Goal: Information Seeking & Learning: Learn about a topic

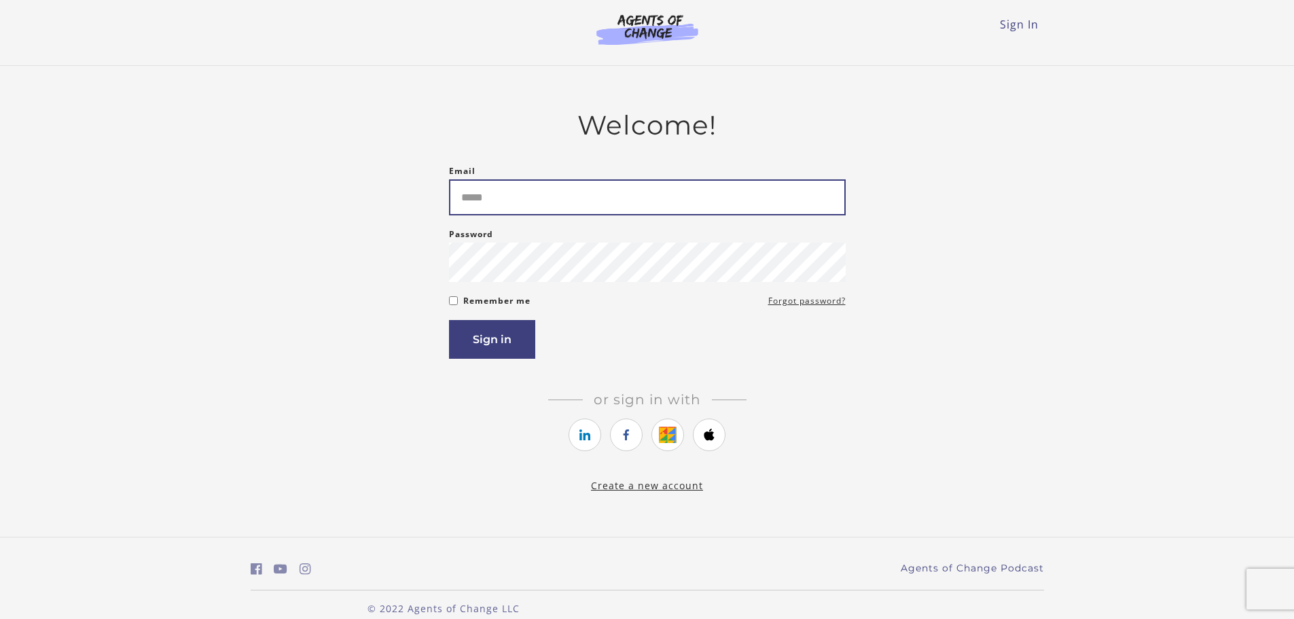
click at [664, 192] on input "Email" at bounding box center [647, 197] width 397 height 36
type input "**********"
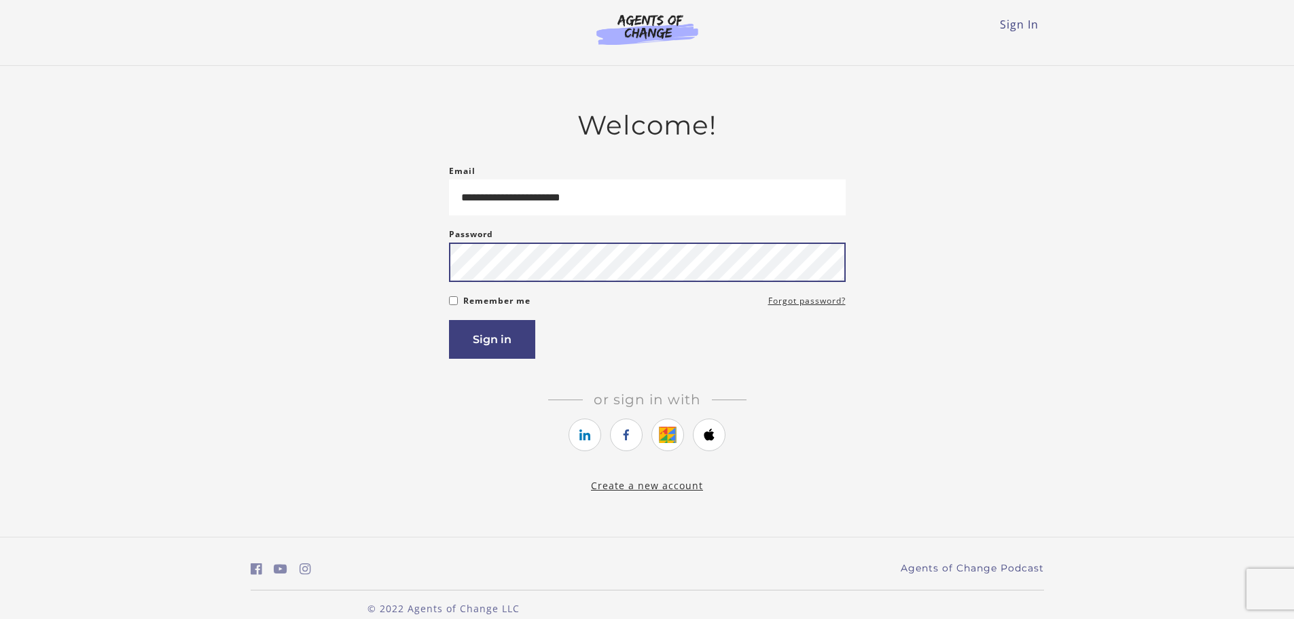
click at [449, 320] on button "Sign in" at bounding box center [492, 339] width 86 height 39
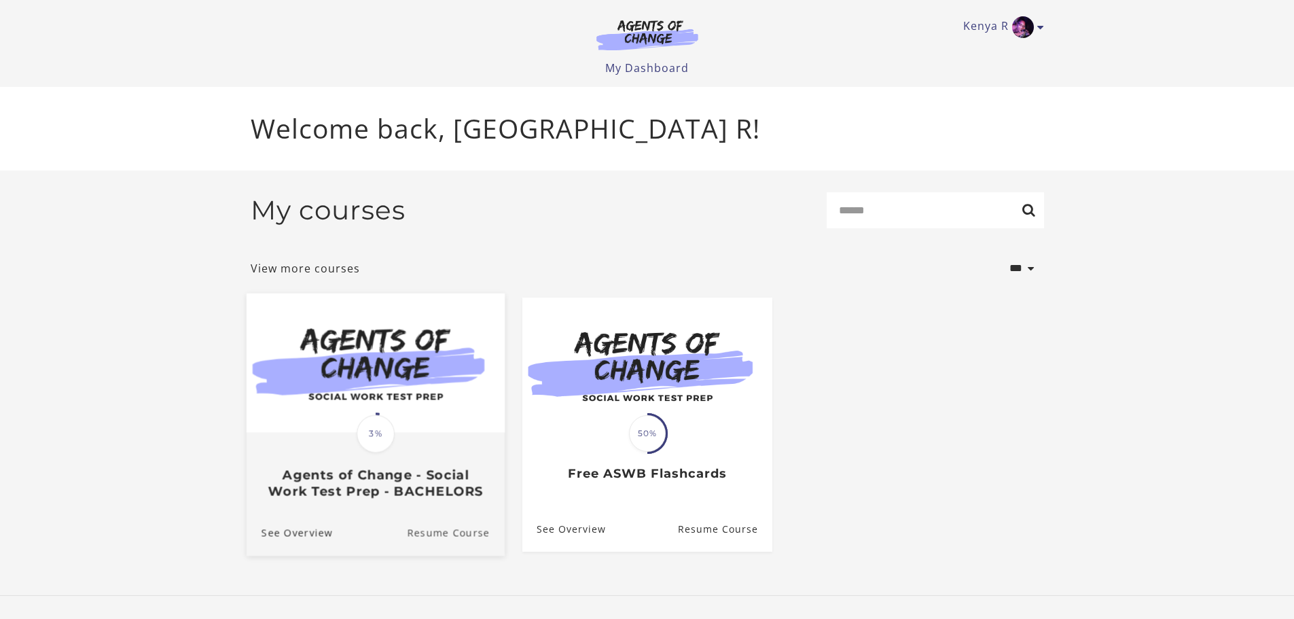
click at [449, 538] on link "Resume Course" at bounding box center [456, 533] width 98 height 46
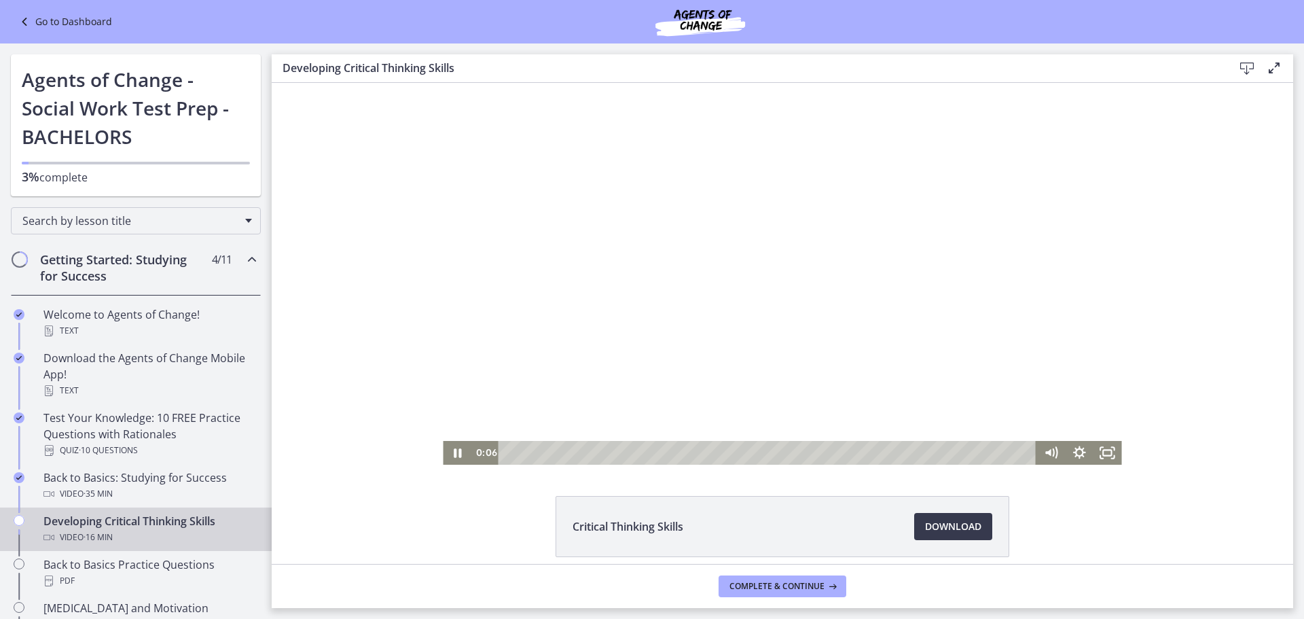
click at [552, 336] on div at bounding box center [782, 274] width 679 height 382
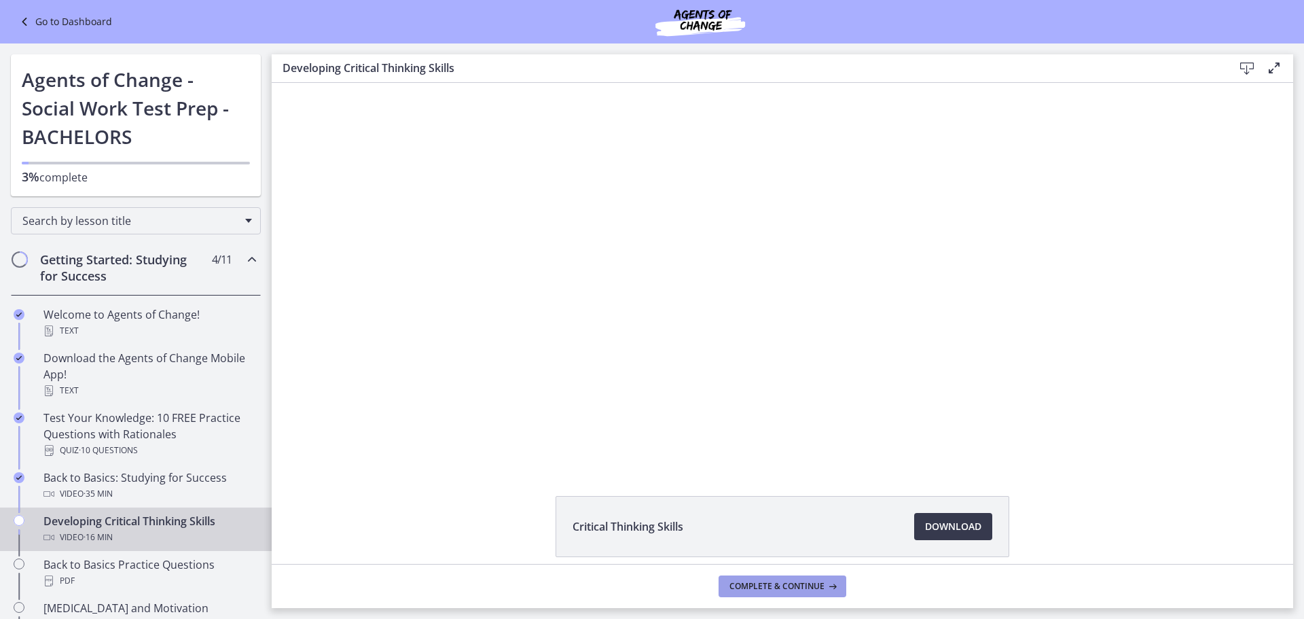
click at [802, 589] on span "Complete & continue" at bounding box center [777, 586] width 95 height 11
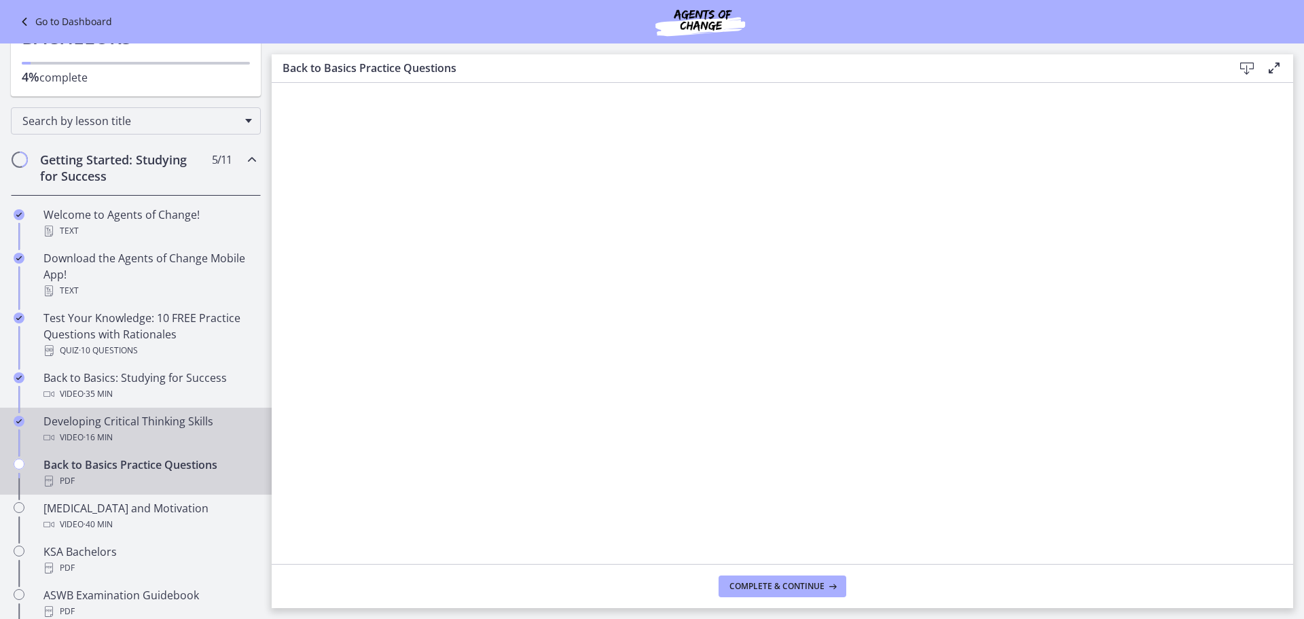
scroll to position [136, 0]
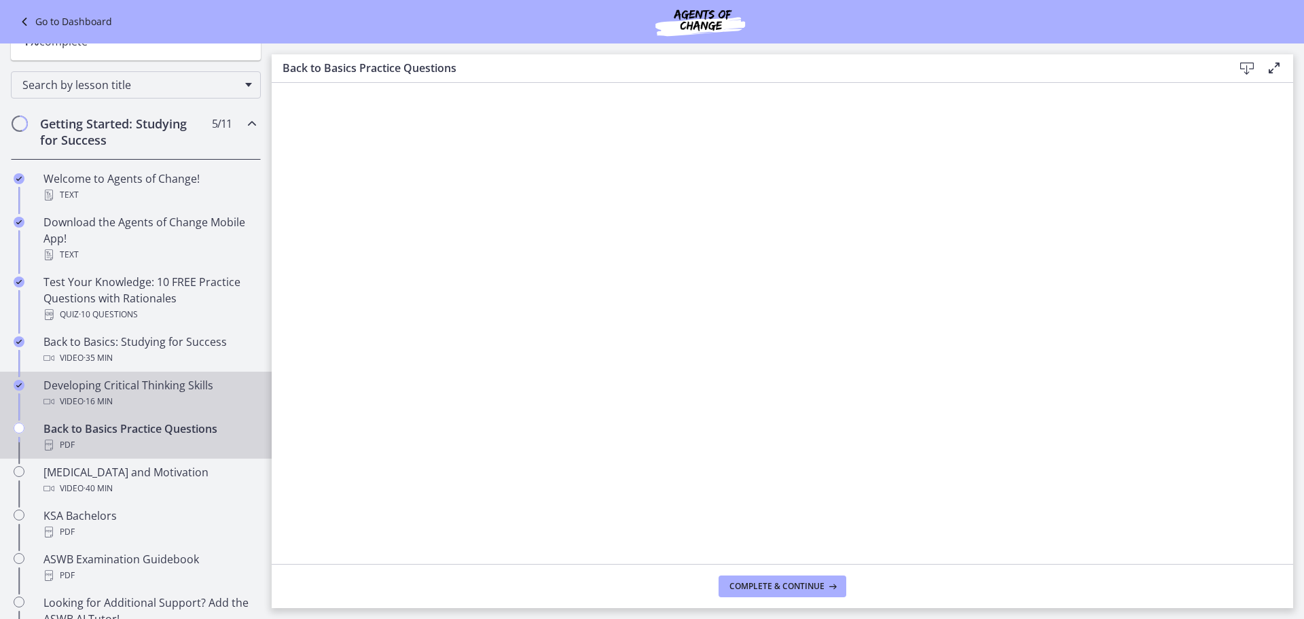
click at [95, 397] on span "· 16 min" at bounding box center [98, 401] width 29 height 16
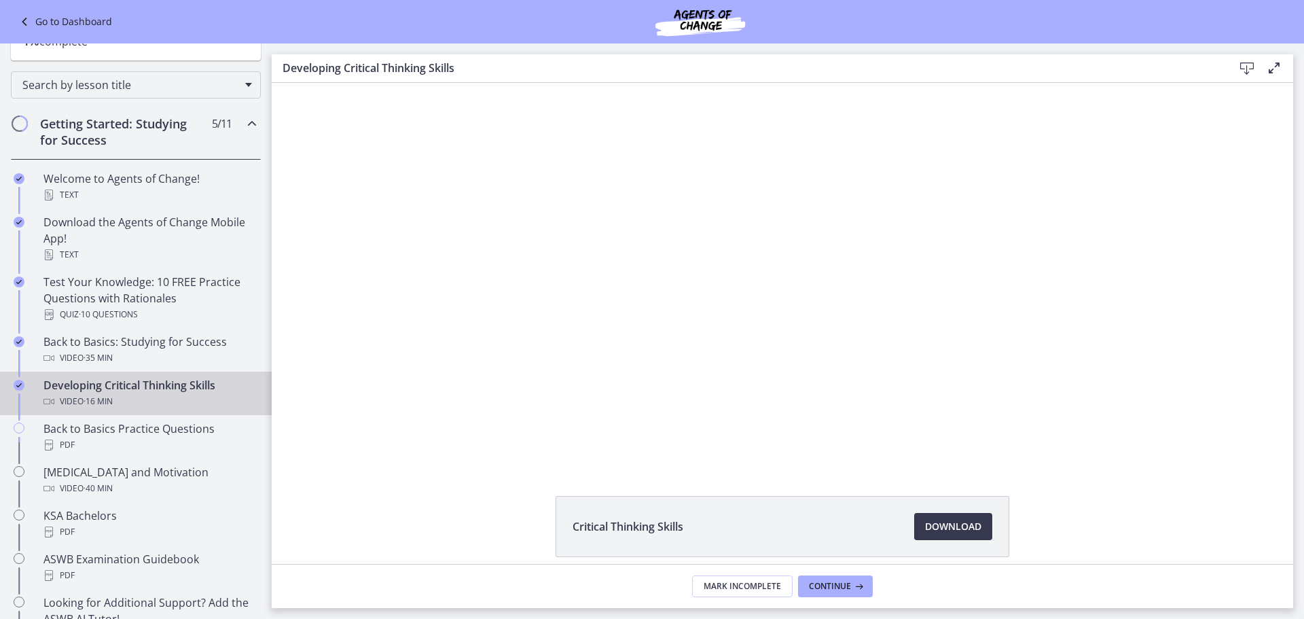
click at [731, 535] on li "Critical Thinking Skills Download Opens in a new window" at bounding box center [783, 526] width 454 height 61
click at [105, 393] on span "· 16 min" at bounding box center [98, 401] width 29 height 16
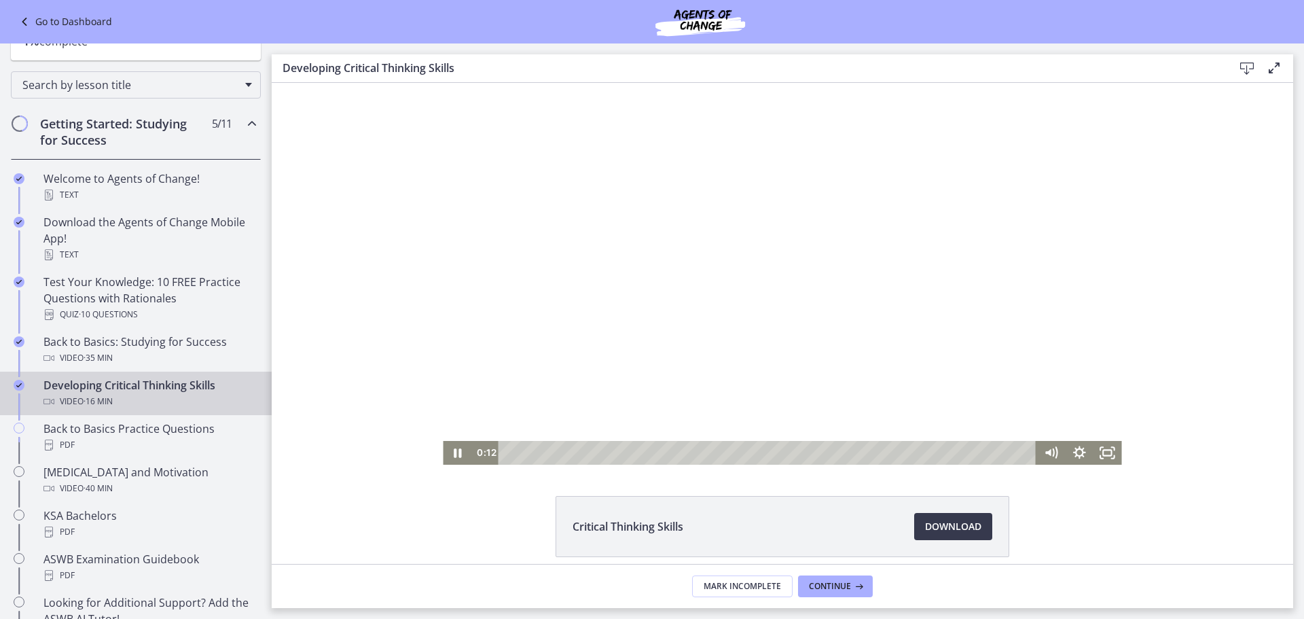
click at [720, 329] on div at bounding box center [782, 274] width 679 height 382
click at [454, 454] on icon "Play Video" at bounding box center [458, 453] width 9 height 12
click at [720, 299] on div at bounding box center [782, 274] width 679 height 382
click at [600, 402] on div at bounding box center [782, 274] width 679 height 382
click at [456, 450] on icon "Pause" at bounding box center [457, 452] width 7 height 9
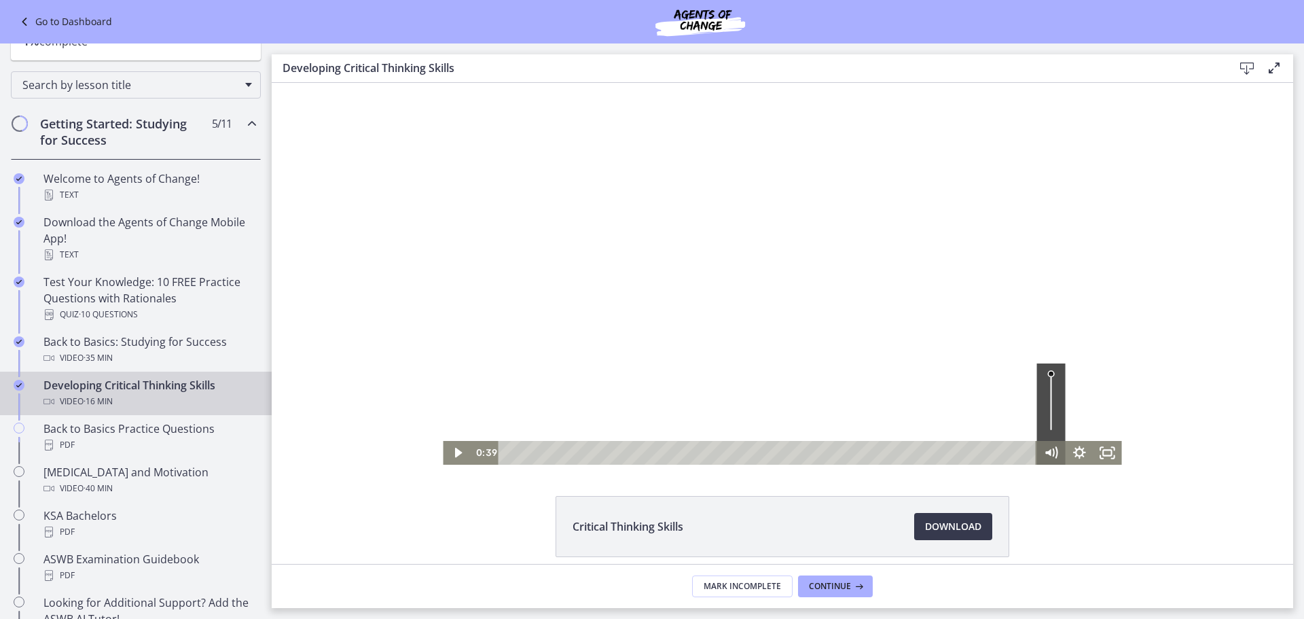
click at [1054, 450] on g "Mute" at bounding box center [1056, 452] width 4 height 10
click at [1056, 451] on g "Unmute" at bounding box center [1058, 452] width 5 height 13
click at [1048, 423] on div at bounding box center [782, 274] width 679 height 382
click at [448, 454] on icon "Pause" at bounding box center [457, 452] width 34 height 29
click at [454, 453] on icon "Play Video" at bounding box center [458, 453] width 9 height 12
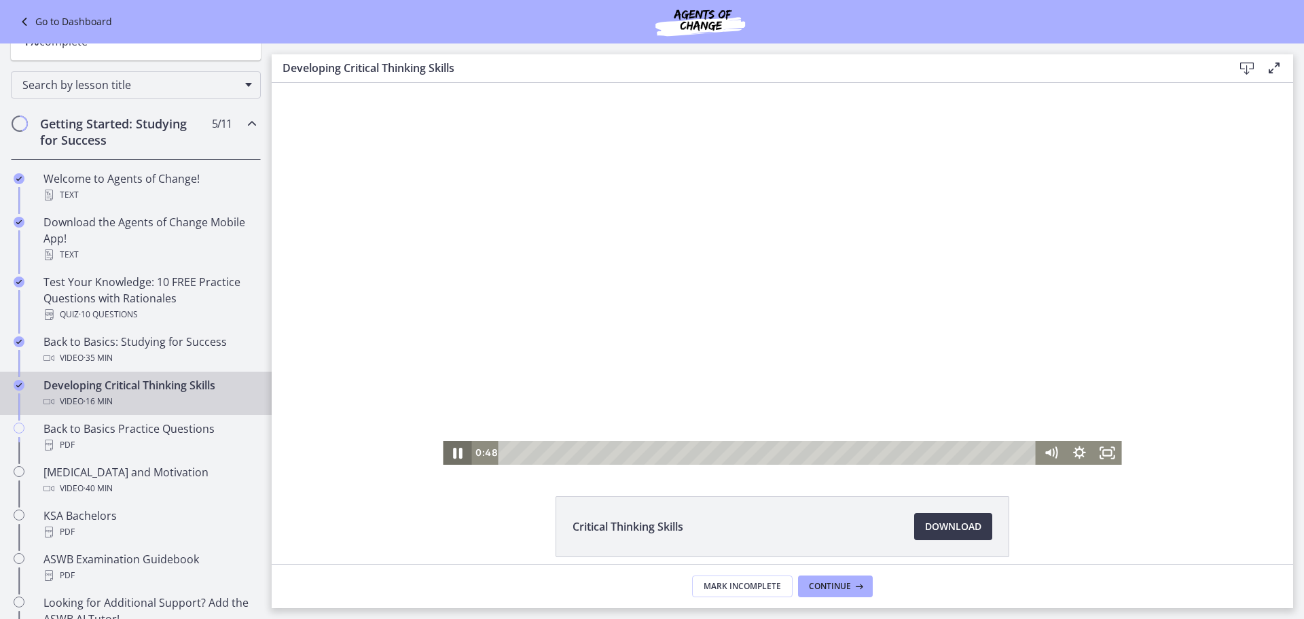
click at [452, 453] on icon "Pause" at bounding box center [457, 452] width 34 height 29
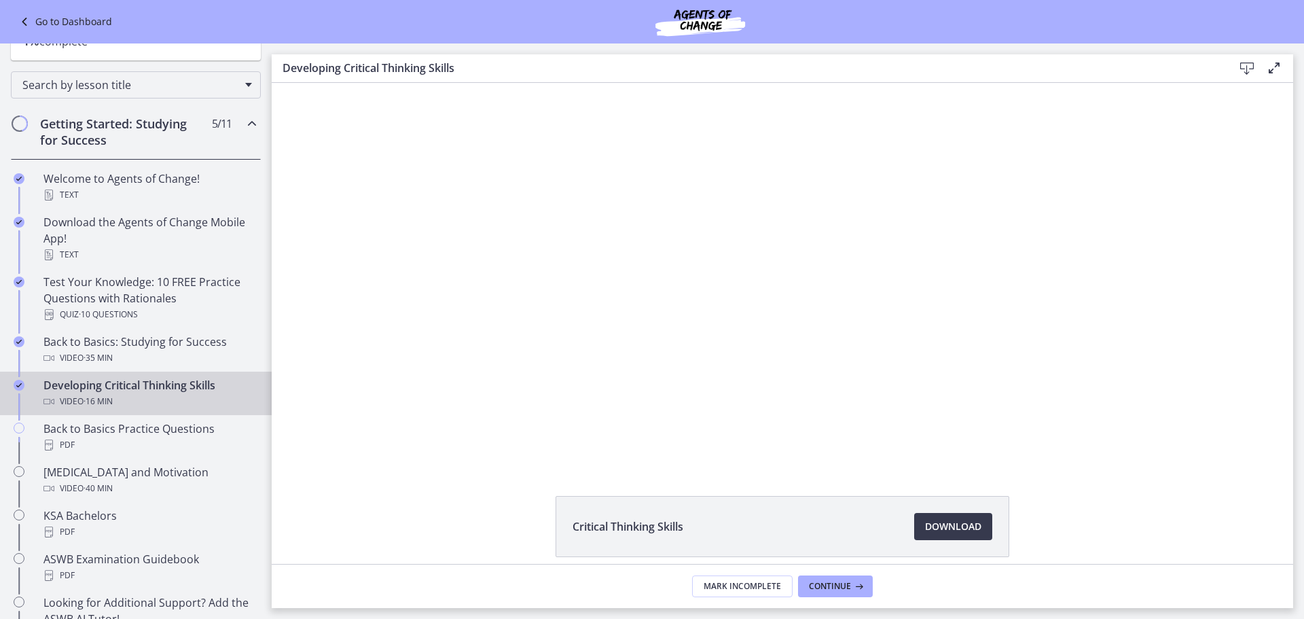
click at [801, 476] on div "Critical Thinking Skills Download Opens in a new window" at bounding box center [783, 323] width 1022 height 481
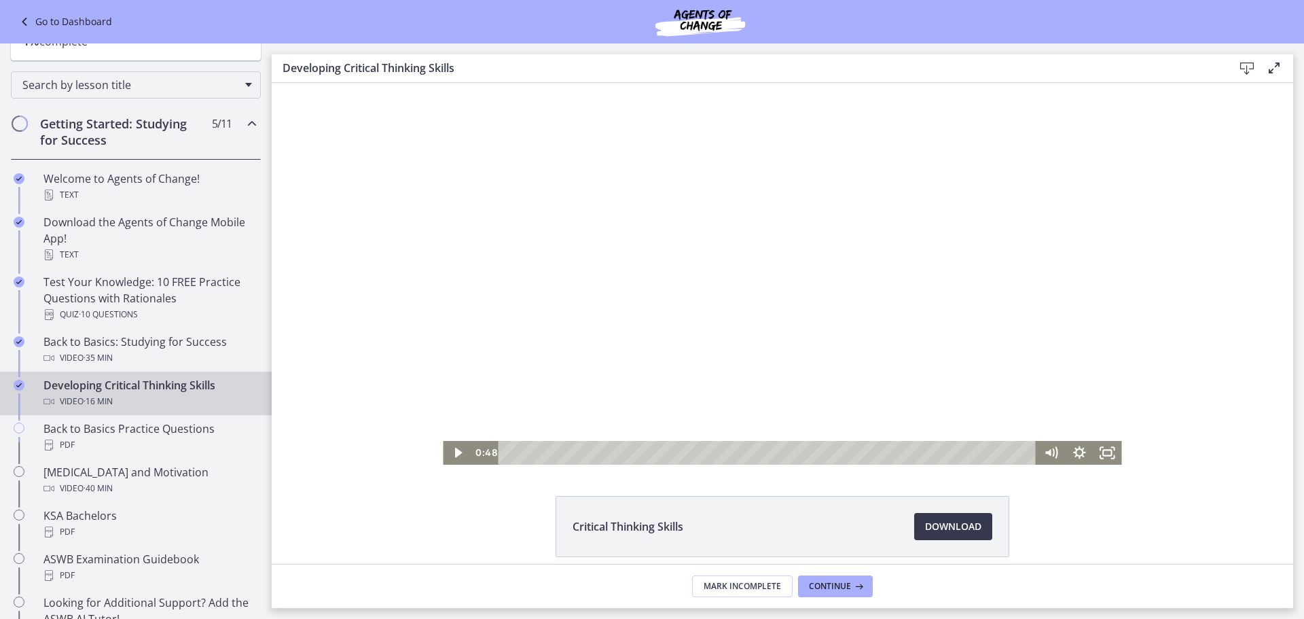
click at [539, 391] on div at bounding box center [782, 274] width 679 height 382
click at [452, 448] on icon "Pause" at bounding box center [457, 452] width 34 height 29
click at [764, 280] on div at bounding box center [782, 274] width 679 height 382
click at [1101, 452] on icon "Fullscreen" at bounding box center [1108, 452] width 34 height 29
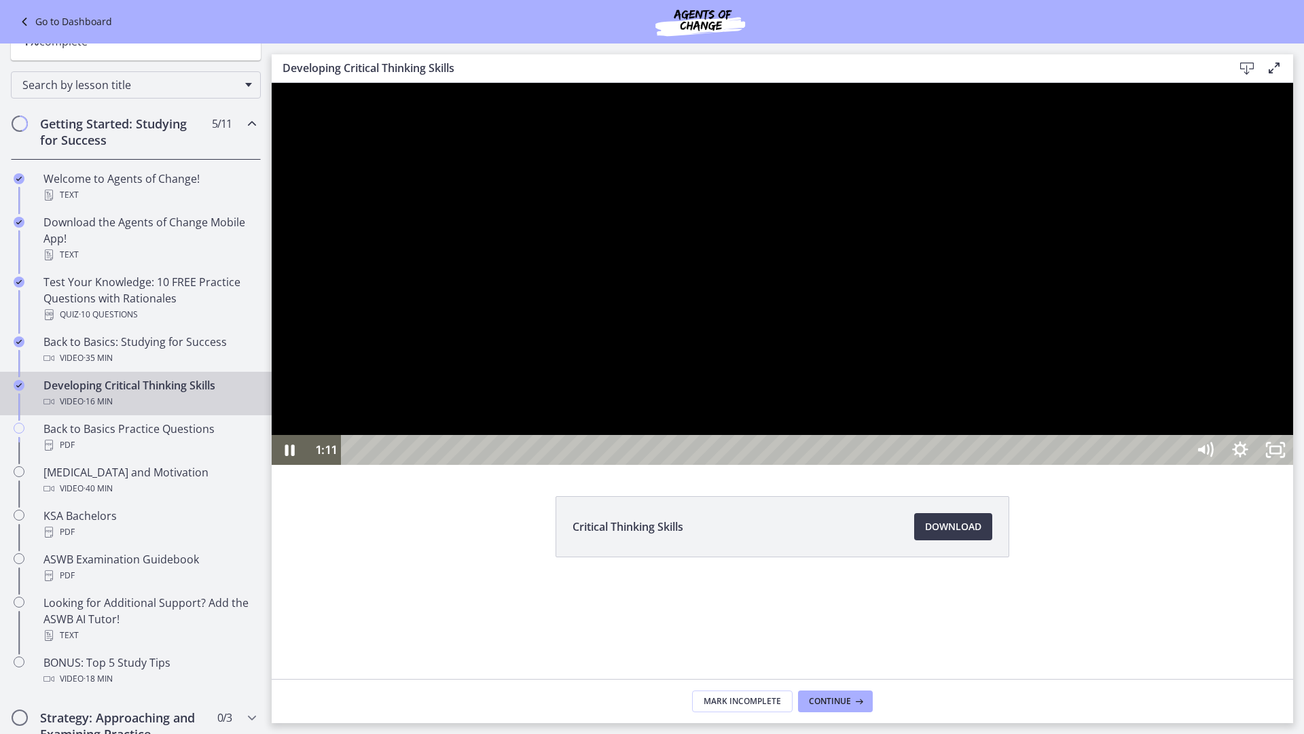
drag, startPoint x: 984, startPoint y: 677, endPoint x: 989, endPoint y: 672, distance: 7.7
click at [985, 465] on div at bounding box center [783, 274] width 1022 height 382
click at [917, 425] on div at bounding box center [783, 274] width 1022 height 382
click at [1294, 465] on icon "Unfullscreen" at bounding box center [1275, 450] width 35 height 30
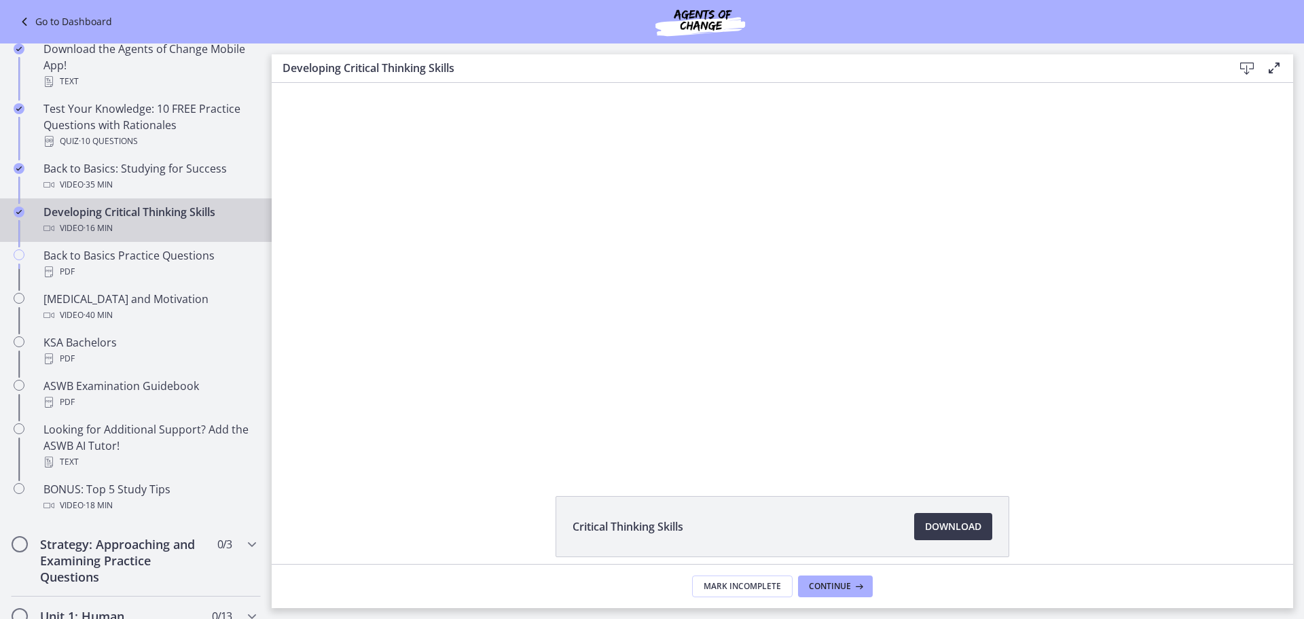
scroll to position [340, 0]
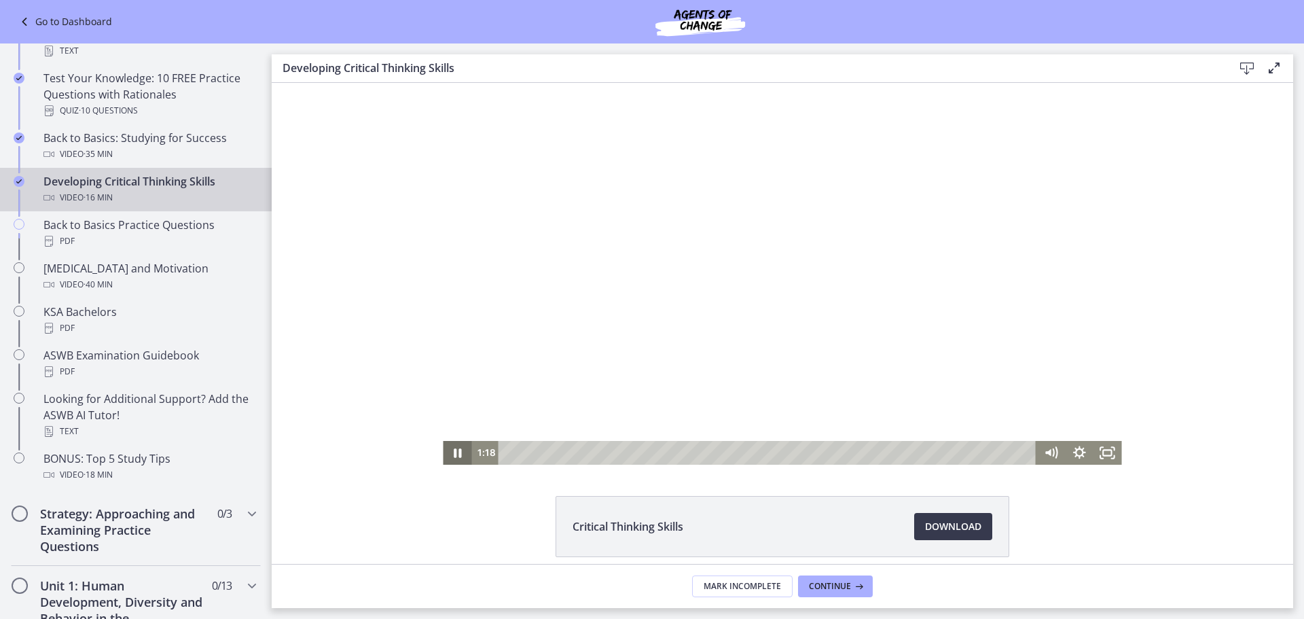
click at [446, 453] on icon "Pause" at bounding box center [457, 453] width 29 height 24
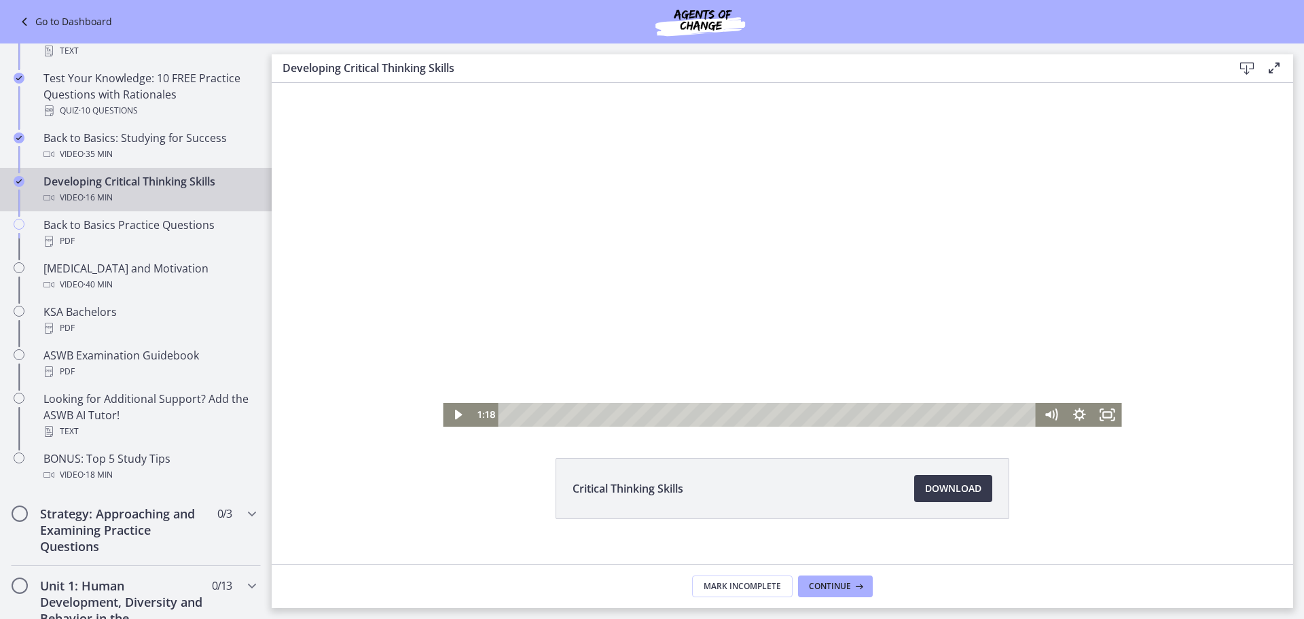
scroll to position [58, 0]
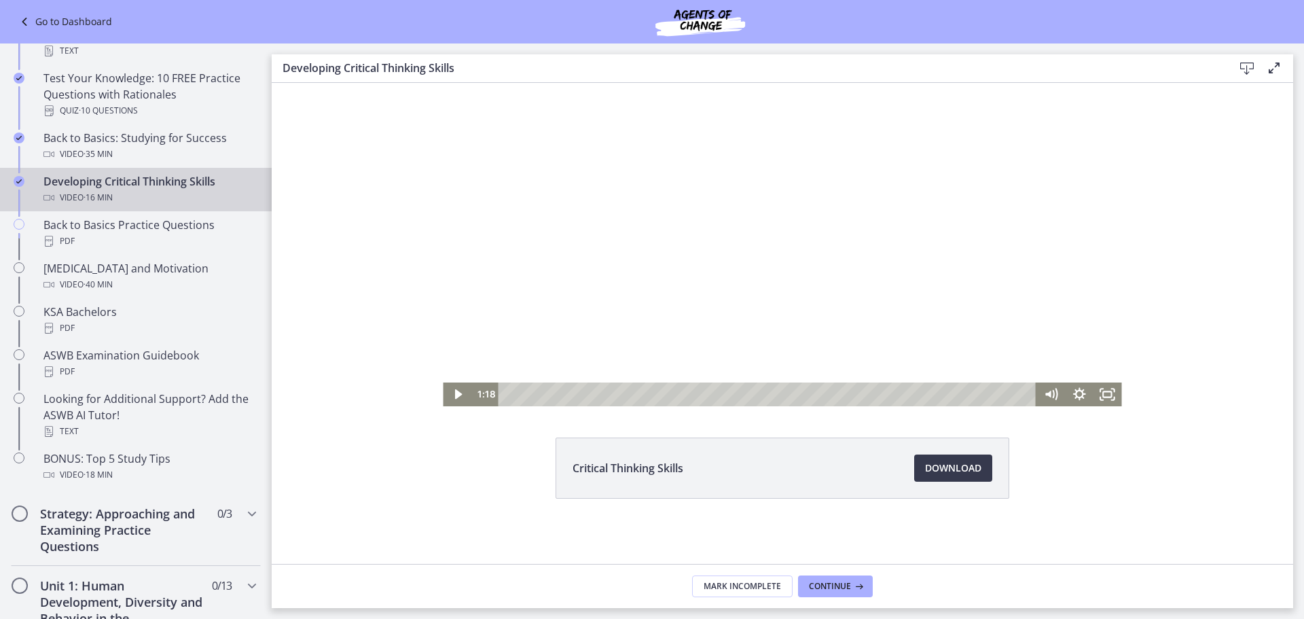
click at [732, 272] on div at bounding box center [782, 215] width 679 height 382
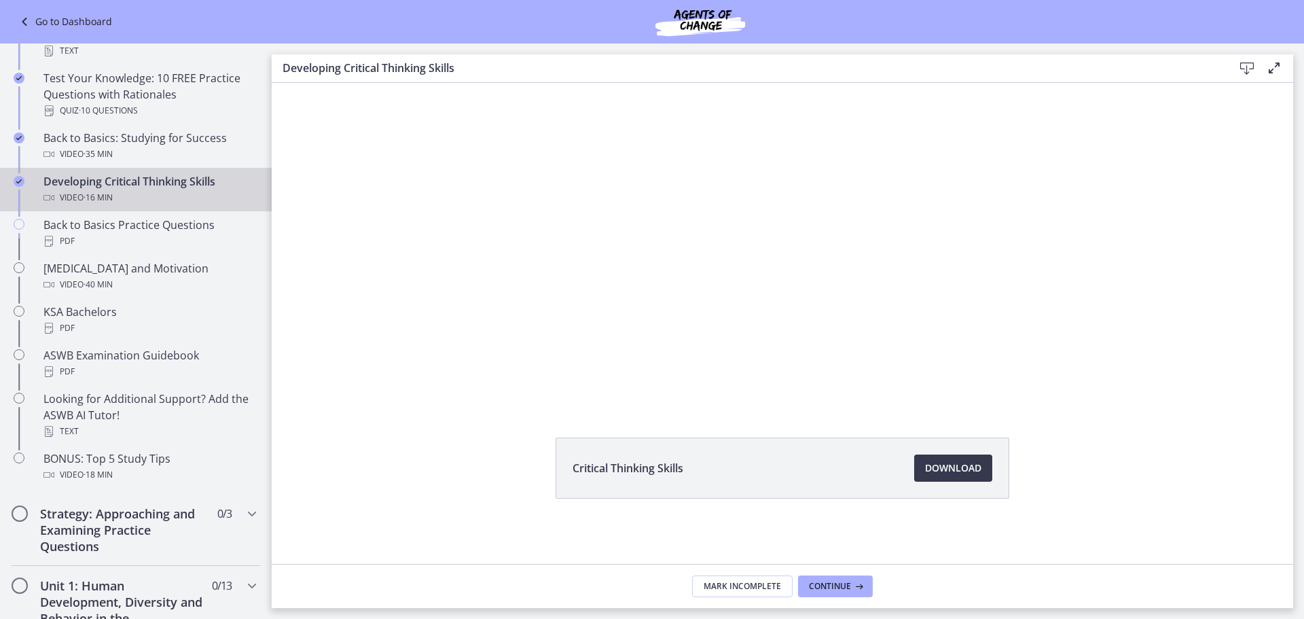
scroll to position [0, 0]
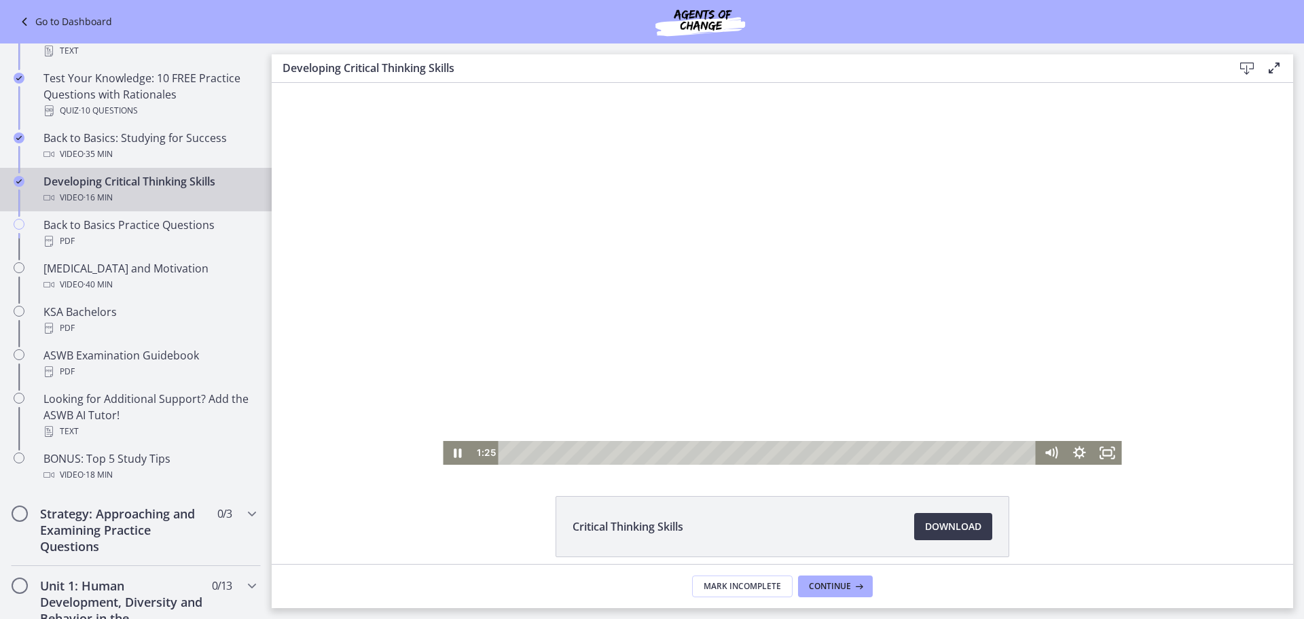
click at [737, 283] on div at bounding box center [782, 274] width 679 height 382
click at [707, 295] on div at bounding box center [782, 274] width 679 height 382
click at [454, 457] on icon "Pause" at bounding box center [457, 452] width 7 height 9
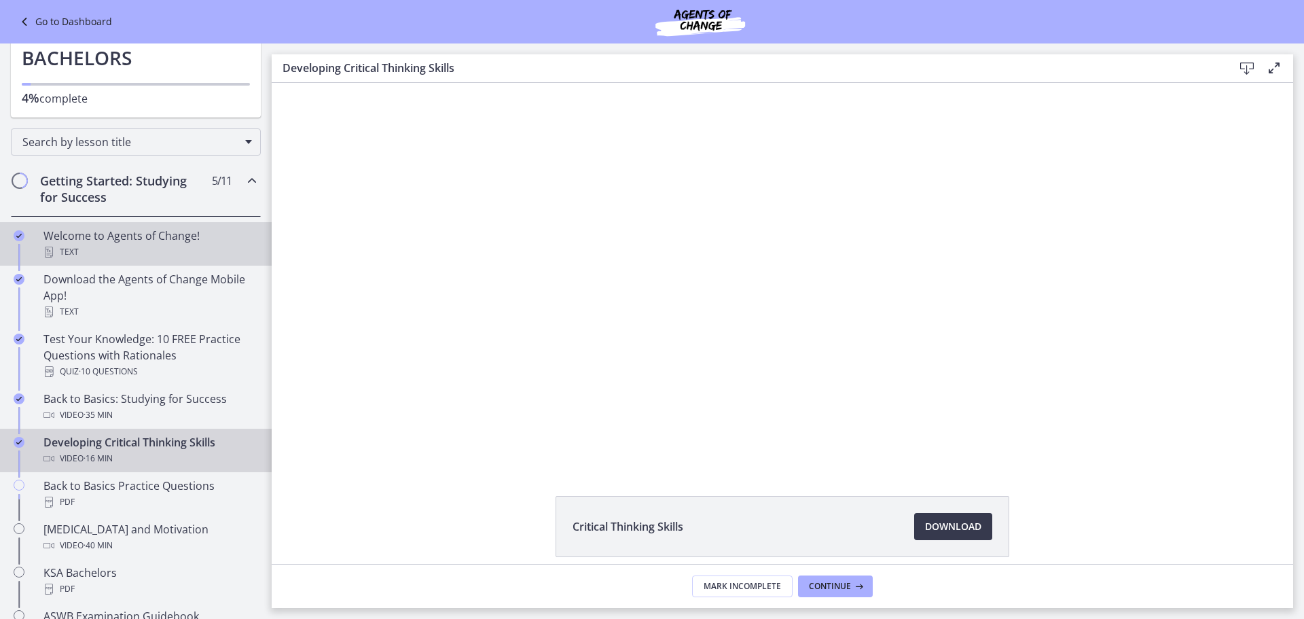
scroll to position [68, 0]
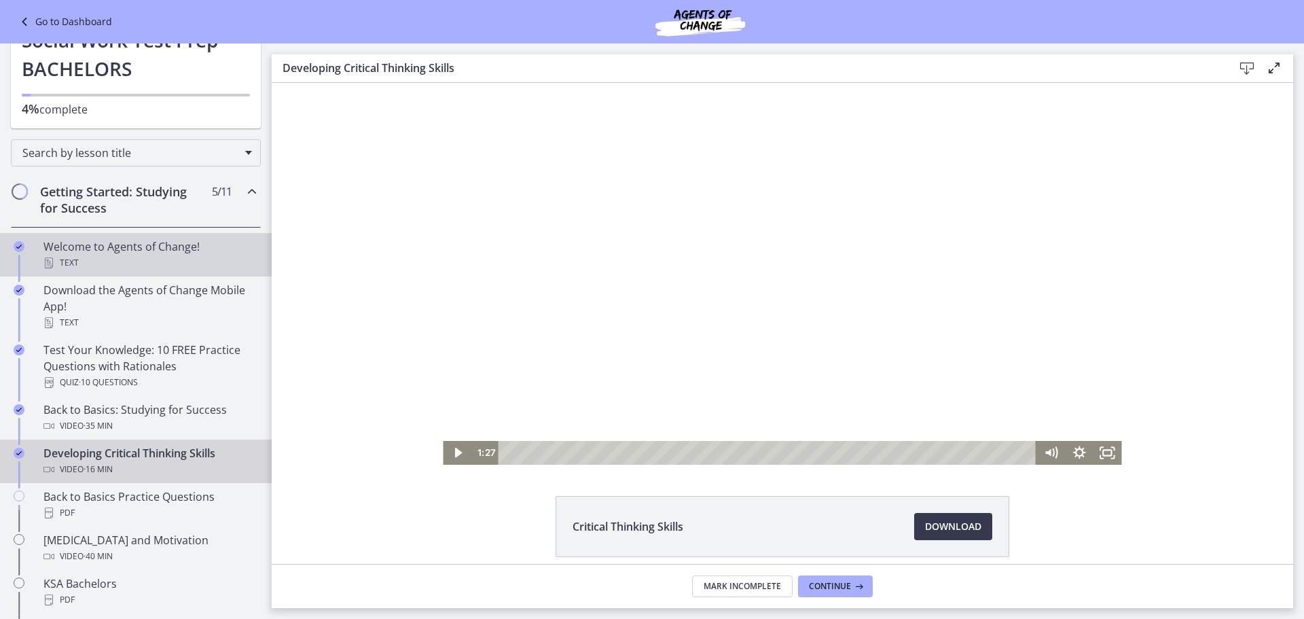
click at [107, 265] on div "Text" at bounding box center [149, 263] width 212 height 16
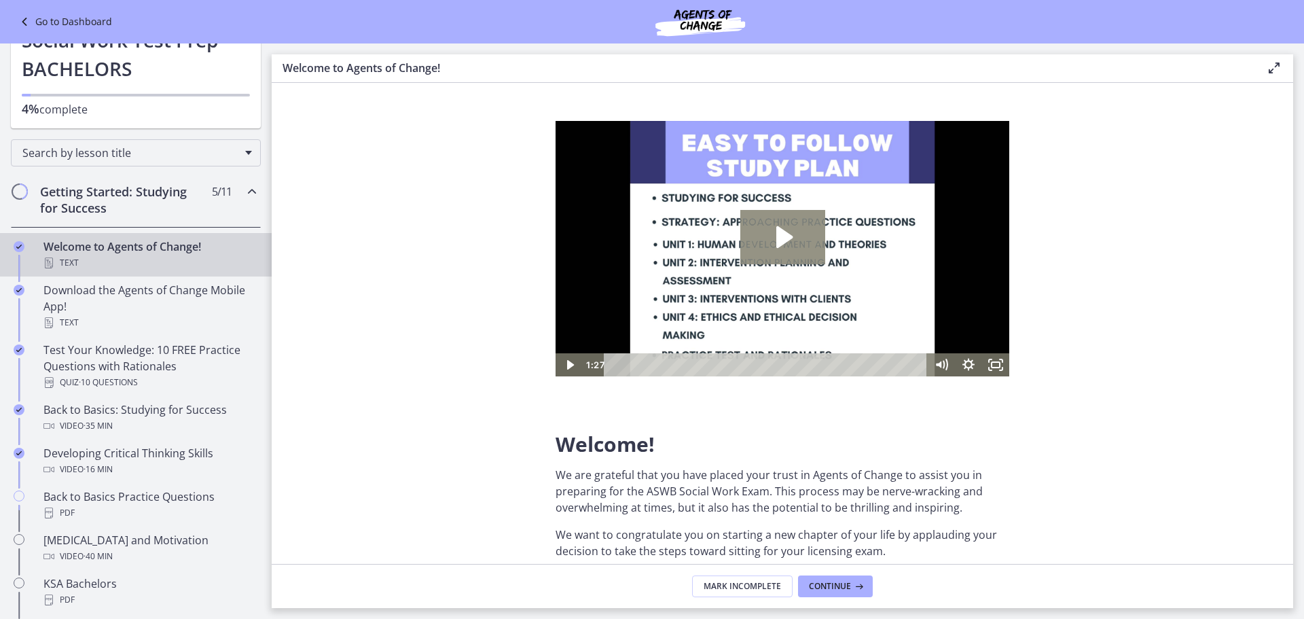
click at [787, 240] on icon "Play Video: c1o6hcmjueu5qasqsu00.mp4" at bounding box center [785, 237] width 16 height 22
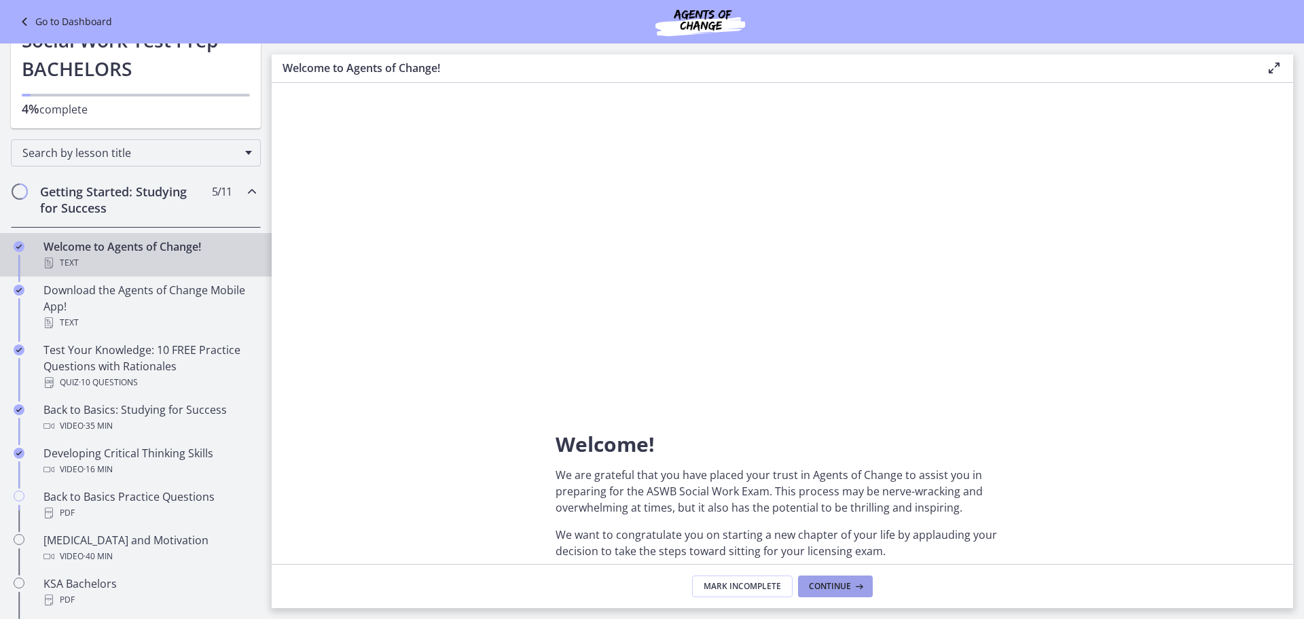
click at [837, 584] on span "Continue" at bounding box center [830, 586] width 42 height 11
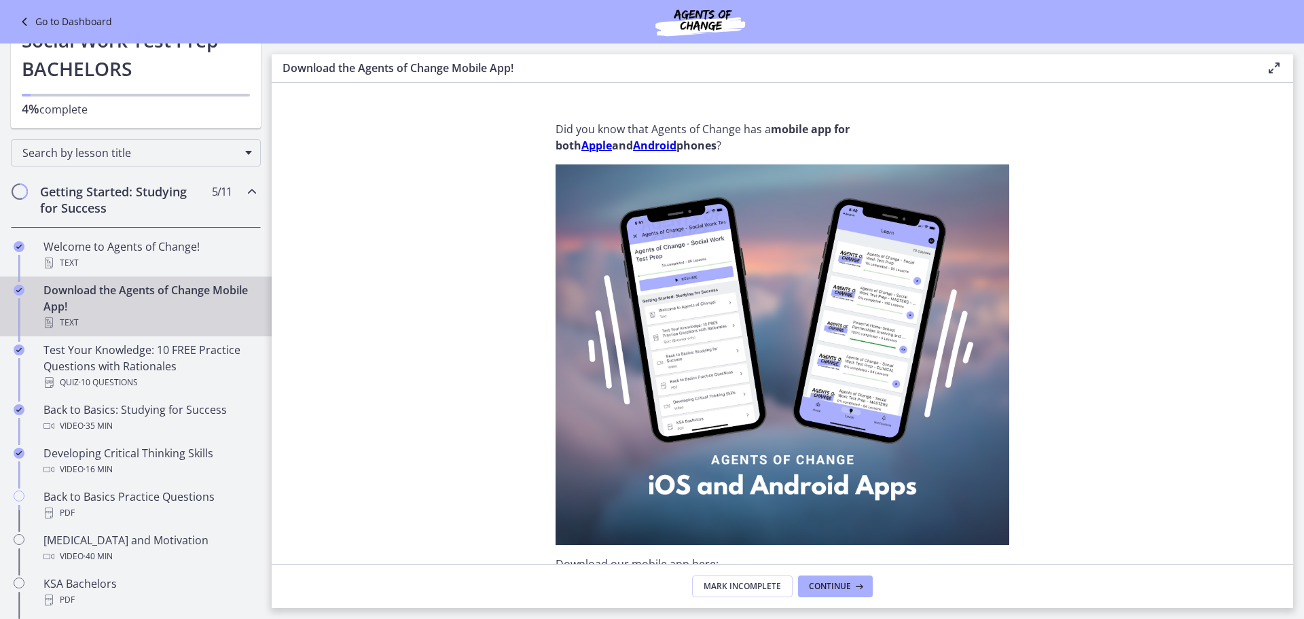
click at [96, 199] on h2 "Getting Started: Studying for Success" at bounding box center [123, 199] width 166 height 33
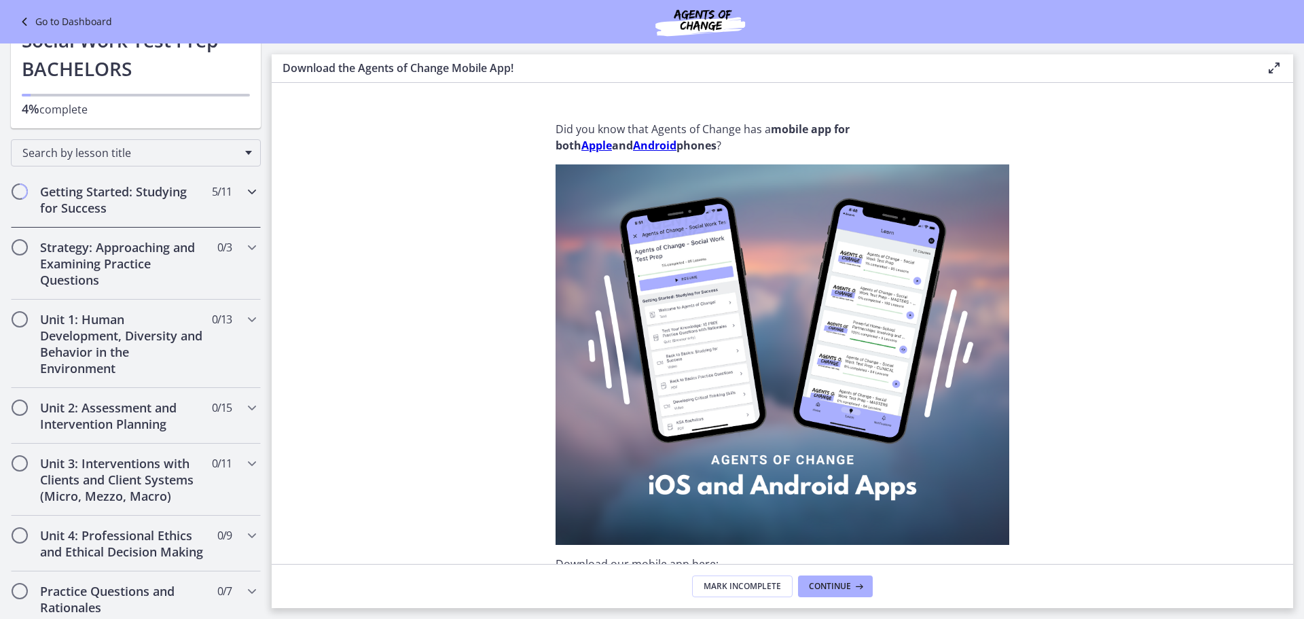
click at [245, 190] on icon "Chapters" at bounding box center [252, 191] width 16 height 16
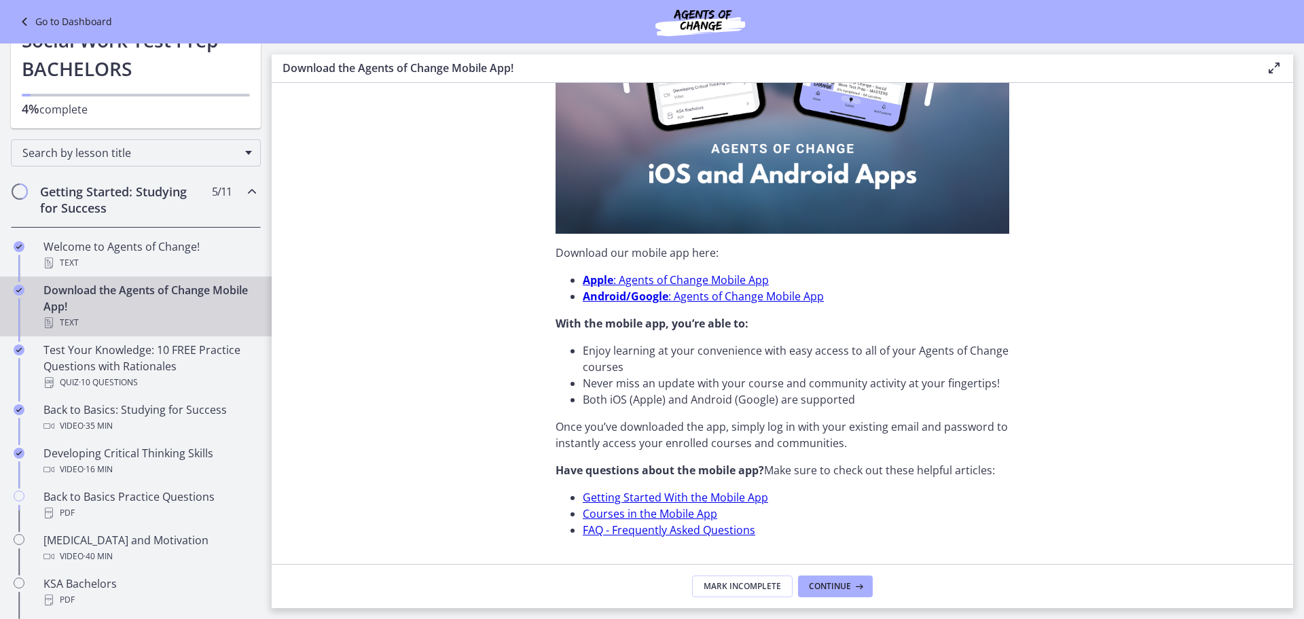
scroll to position [351, 0]
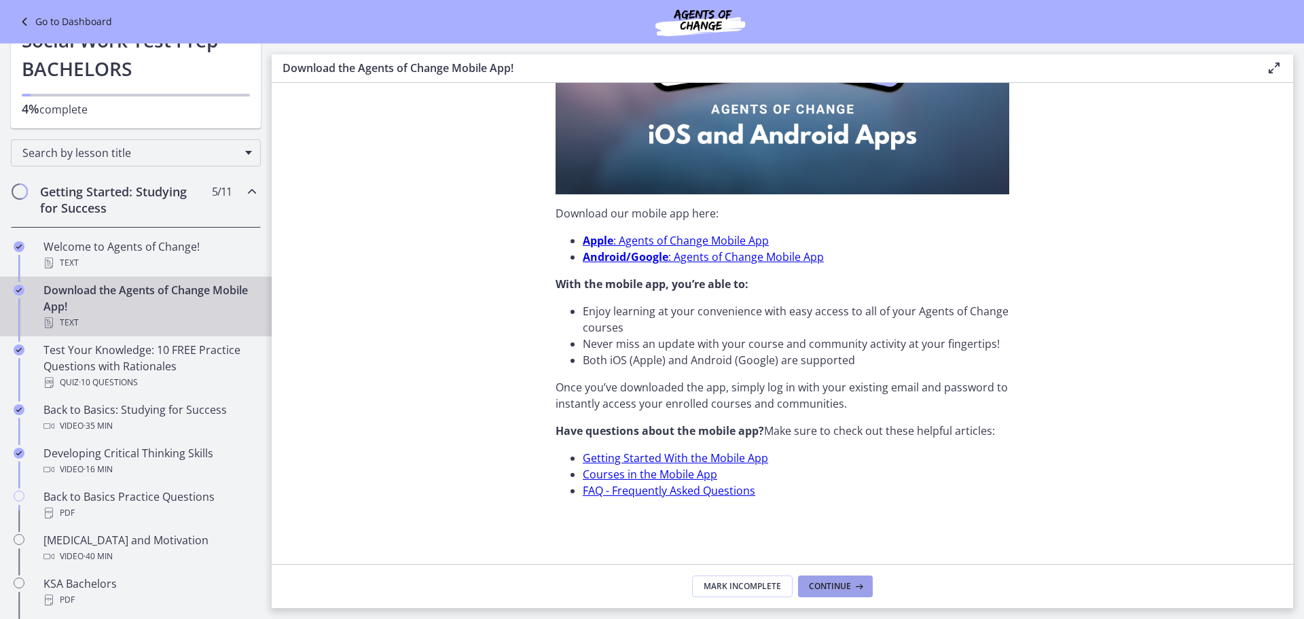
click at [844, 587] on span "Continue" at bounding box center [830, 586] width 42 height 11
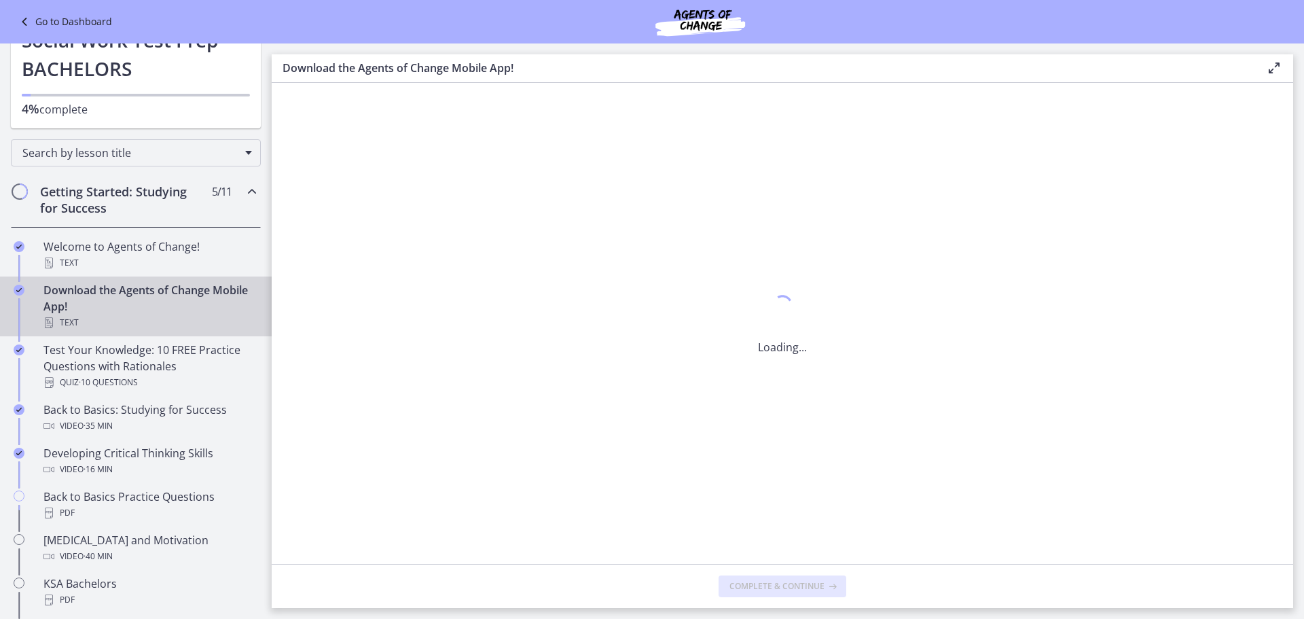
scroll to position [0, 0]
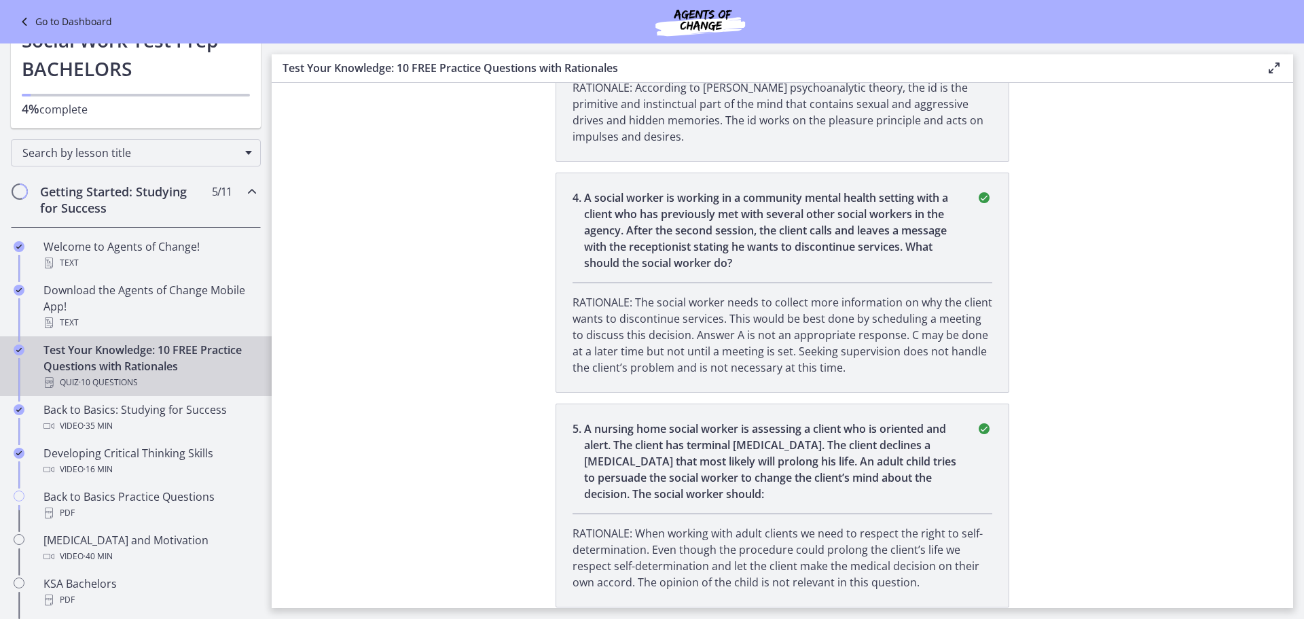
scroll to position [671, 0]
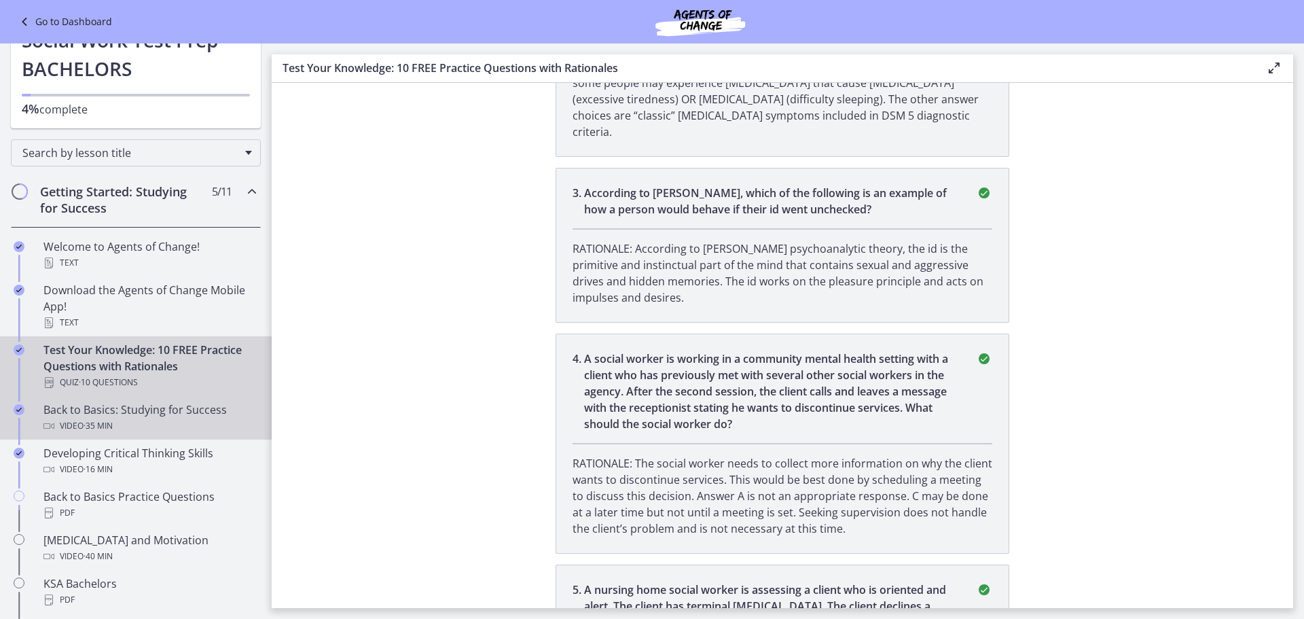
click at [139, 416] on div "Back to Basics: Studying for Success Video · 35 min" at bounding box center [149, 418] width 212 height 33
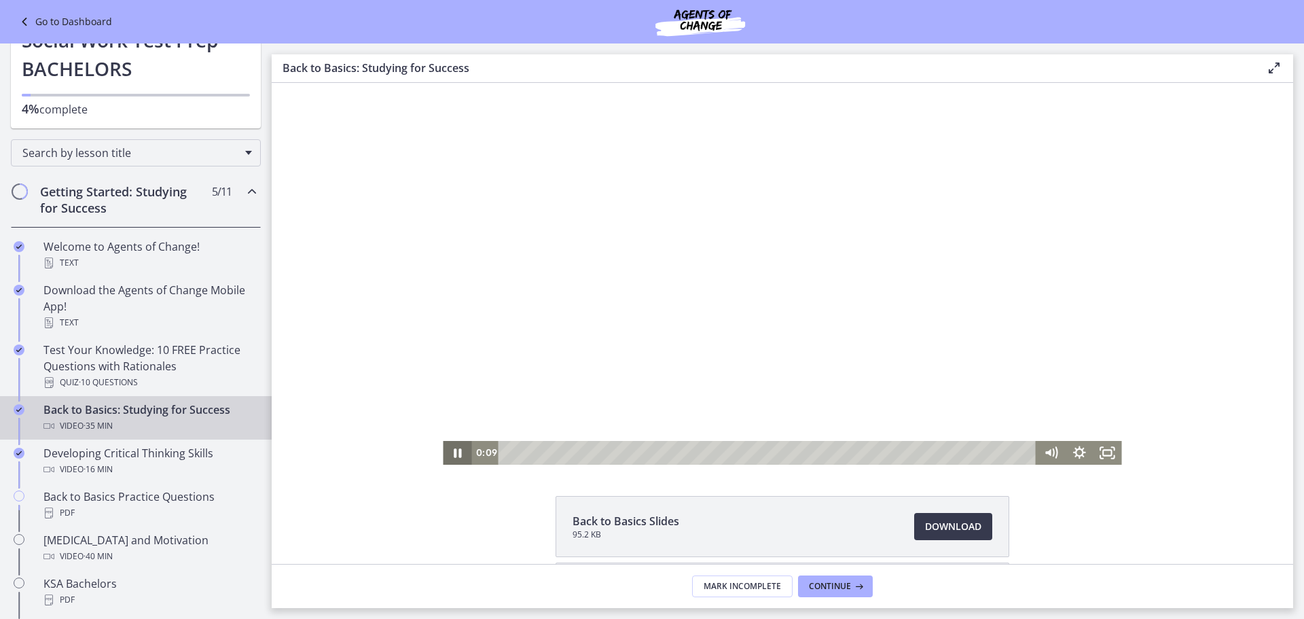
click at [454, 453] on icon "Pause" at bounding box center [457, 452] width 7 height 9
click at [454, 452] on icon "Play Video" at bounding box center [458, 453] width 9 height 12
click at [456, 451] on icon "Pause" at bounding box center [457, 452] width 7 height 9
click at [456, 451] on icon "Play Video" at bounding box center [459, 452] width 34 height 29
drag, startPoint x: 516, startPoint y: 450, endPoint x: 507, endPoint y: 450, distance: 8.8
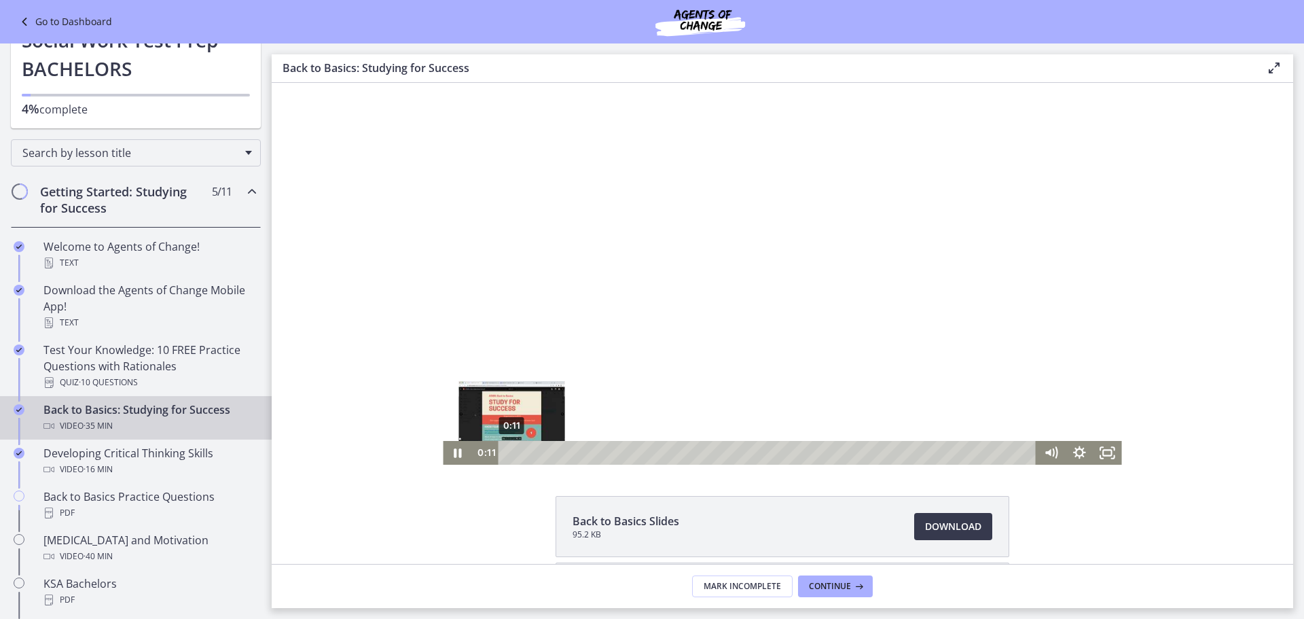
click at [508, 450] on div "Playbar" at bounding box center [512, 453] width 8 height 8
click at [1012, 385] on div at bounding box center [782, 274] width 679 height 382
click at [454, 451] on icon "Play Video" at bounding box center [458, 453] width 9 height 12
click at [1103, 451] on icon "Fullscreen" at bounding box center [1108, 452] width 34 height 29
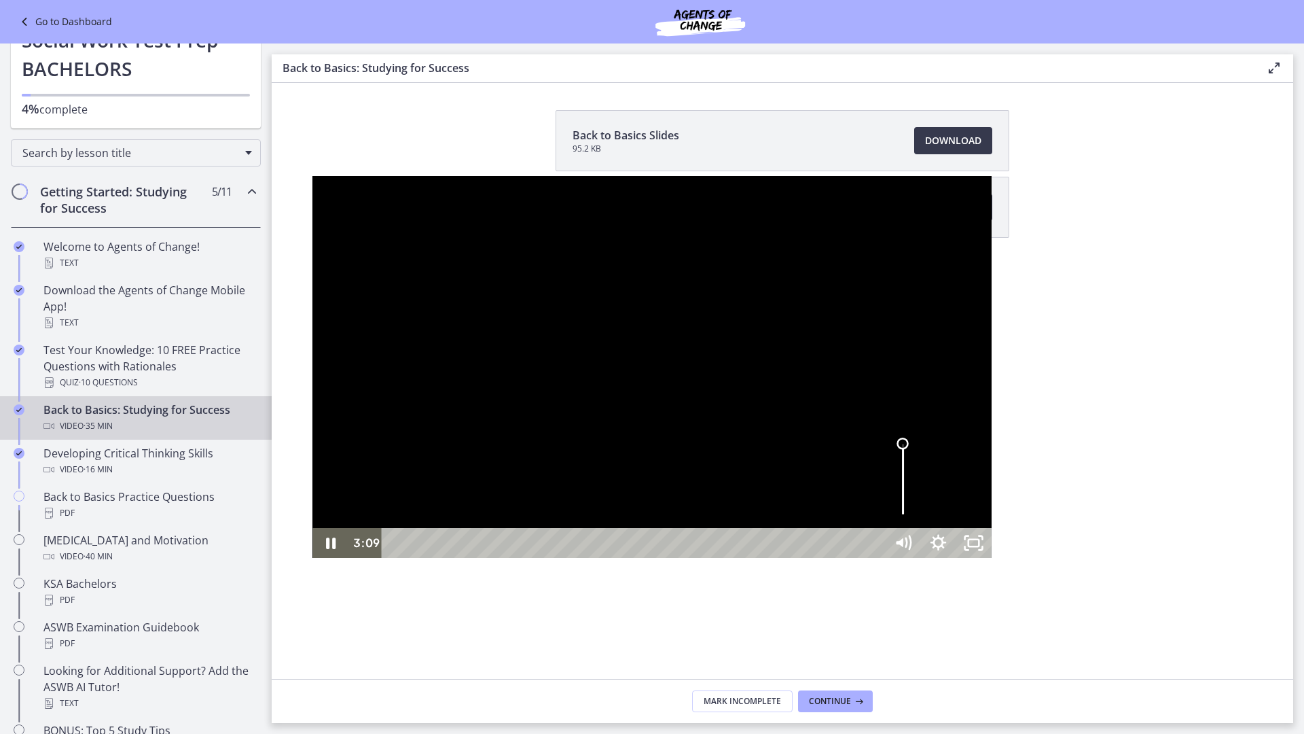
drag, startPoint x: 1215, startPoint y: 622, endPoint x: 1219, endPoint y: 610, distance: 12.7
click at [914, 455] on div "Volume" at bounding box center [903, 444] width 22 height 22
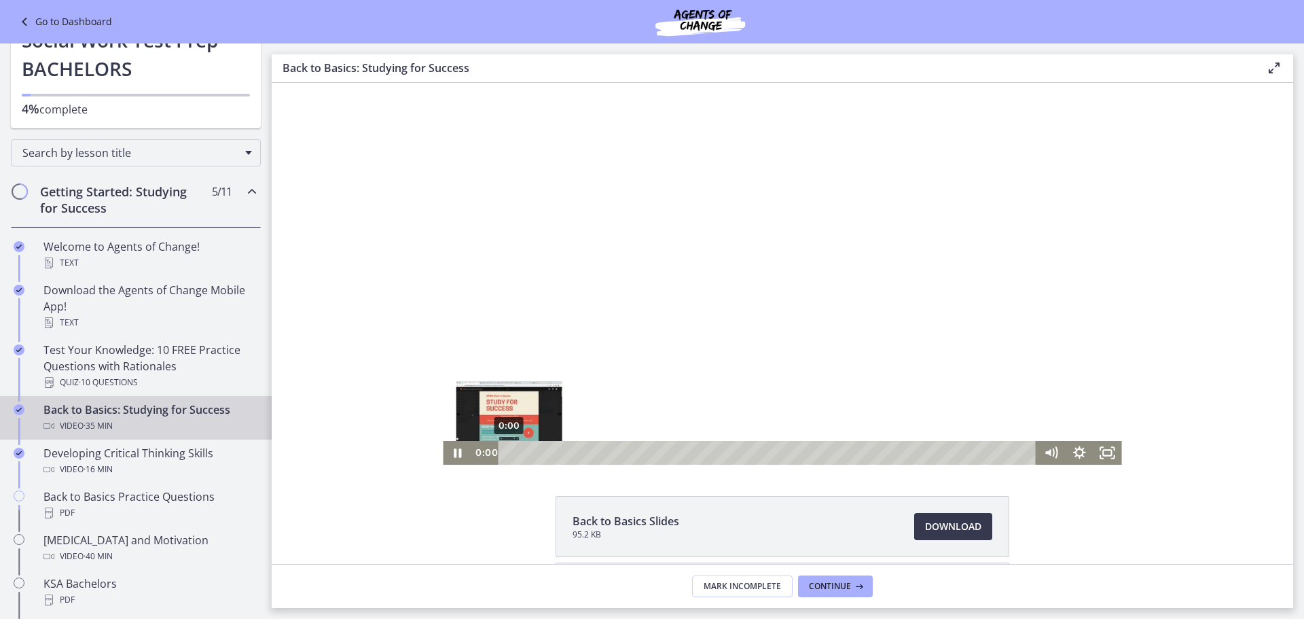
click at [510, 449] on div "0:00" at bounding box center [770, 453] width 521 height 24
click at [1021, 346] on div at bounding box center [782, 274] width 679 height 382
drag, startPoint x: 452, startPoint y: 454, endPoint x: 464, endPoint y: 453, distance: 12.3
click at [455, 454] on icon "Play Video" at bounding box center [458, 453] width 7 height 10
click at [1102, 451] on icon "Fullscreen" at bounding box center [1108, 452] width 34 height 29
